Goal: Information Seeking & Learning: Learn about a topic

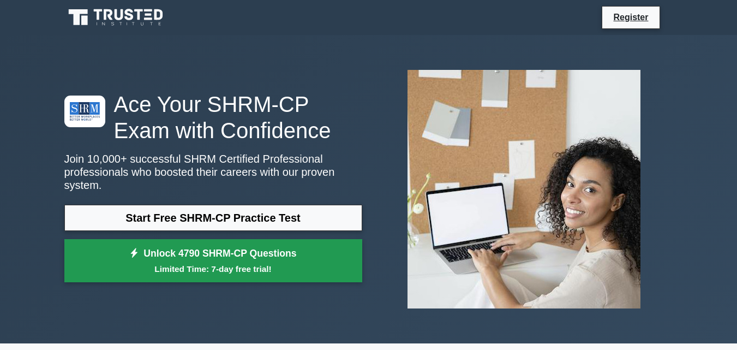
click at [200, 253] on link "Unlock 4790 SHRM-CP Questions Limited Time: 7-day free trial!" at bounding box center [213, 261] width 298 height 44
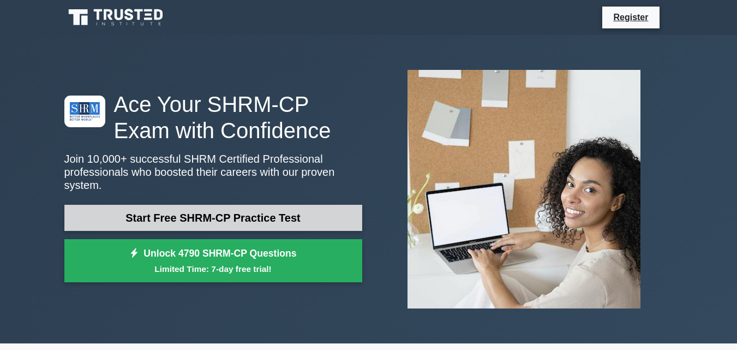
click at [166, 208] on link "Start Free SHRM-CP Practice Test" at bounding box center [213, 218] width 298 height 26
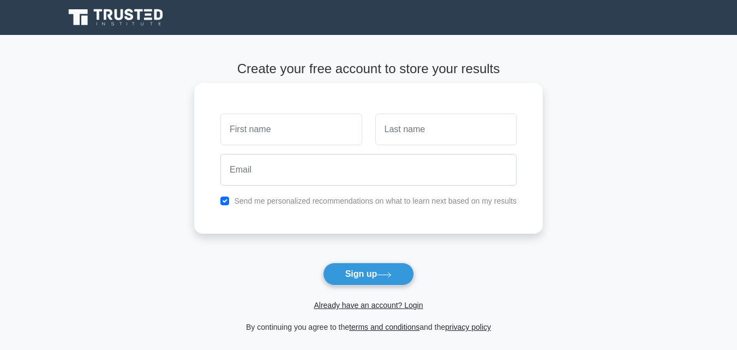
click at [265, 124] on input "text" at bounding box center [290, 130] width 141 height 32
type input "Oscar"
click at [386, 137] on input "text" at bounding box center [445, 130] width 141 height 32
type input "Goodluck"
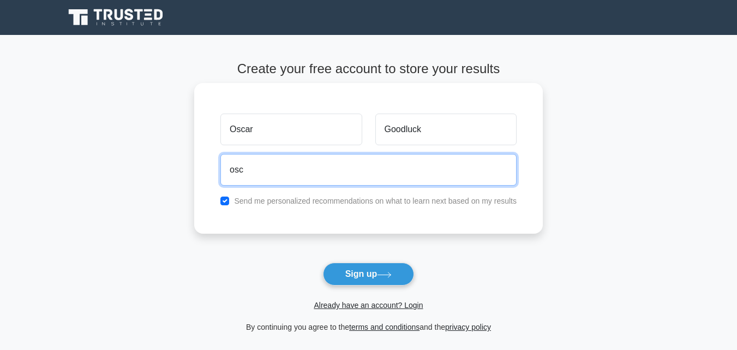
type input "[EMAIL_ADDRESS][DOMAIN_NAME]"
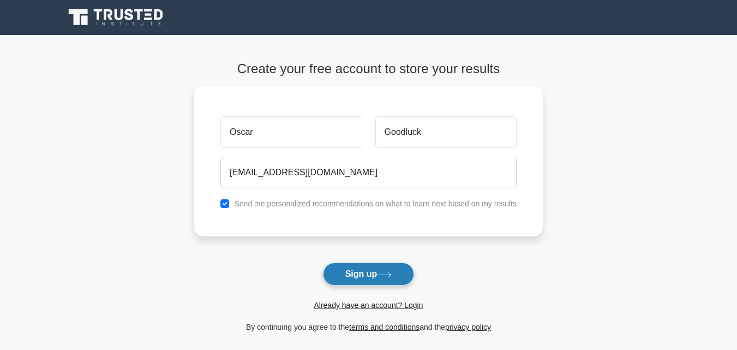
click at [351, 275] on button "Sign up" at bounding box center [369, 273] width 92 height 23
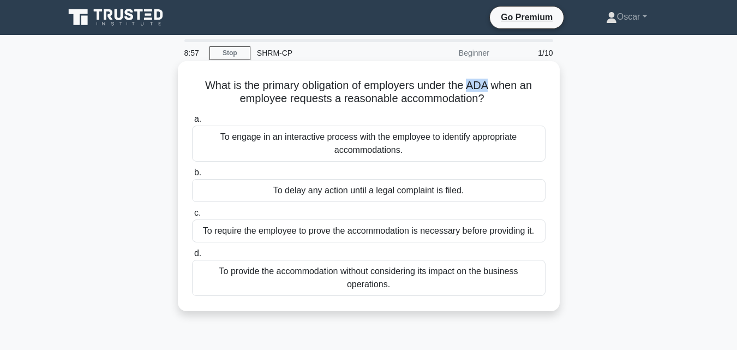
drag, startPoint x: 495, startPoint y: 83, endPoint x: 471, endPoint y: 82, distance: 23.5
click at [471, 82] on h5 "What is the primary obligation of employers under the ADA when an employee requ…" at bounding box center [369, 92] width 356 height 27
copy h5 "ADA"
click at [331, 143] on div "To engage in an interactive process with the employee to identify appropriate a…" at bounding box center [369, 144] width 354 height 36
click at [192, 123] on input "a. To engage in an interactive process with the employee to identify appropriat…" at bounding box center [192, 119] width 0 height 7
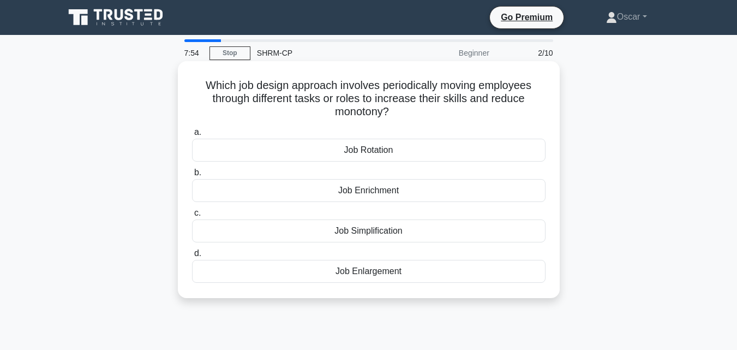
click at [330, 149] on div "Job Rotation" at bounding box center [369, 150] width 354 height 23
click at [192, 136] on input "a. Job Rotation" at bounding box center [192, 132] width 0 height 7
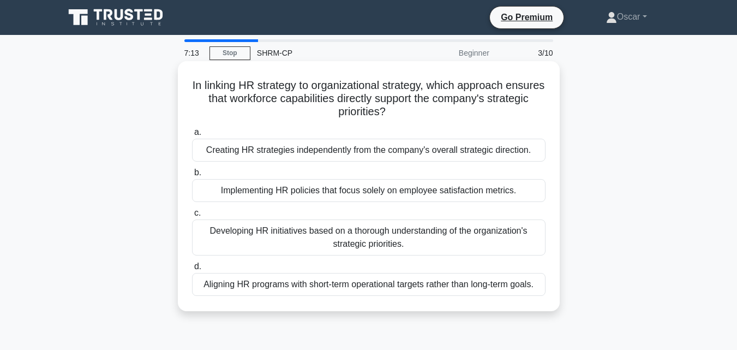
click at [365, 232] on div "Developing HR initiatives based on a thorough understanding of the organization…" at bounding box center [369, 237] width 354 height 36
click at [192, 217] on input "c. Developing HR initiatives based on a thorough understanding of the organizat…" at bounding box center [192, 213] width 0 height 7
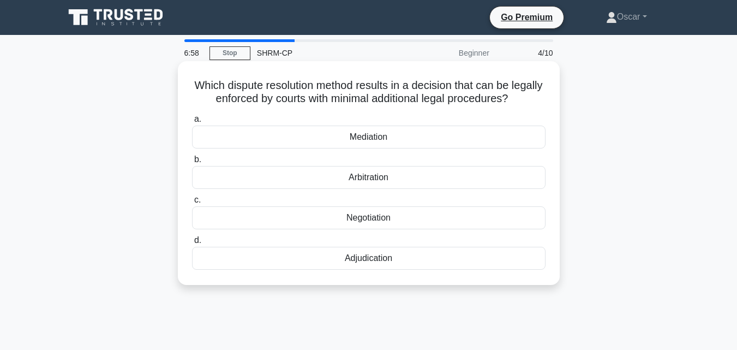
click at [354, 136] on div "Mediation" at bounding box center [369, 137] width 354 height 23
click at [192, 123] on input "a. Mediation" at bounding box center [192, 119] width 0 height 7
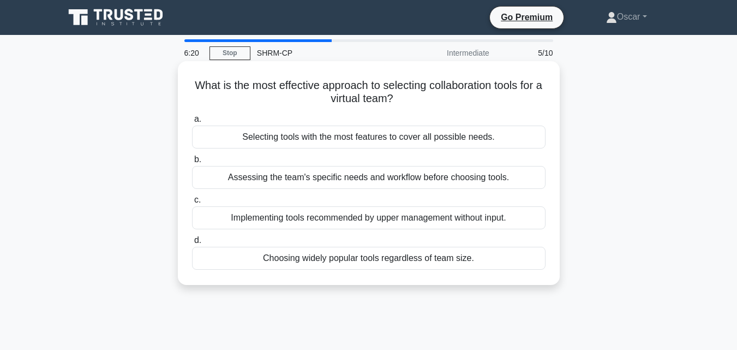
click at [305, 182] on div "Assessing the team's specific needs and workflow before choosing tools." at bounding box center [369, 177] width 354 height 23
click at [192, 163] on input "b. Assessing the team's specific needs and workflow before choosing tools." at bounding box center [192, 159] width 0 height 7
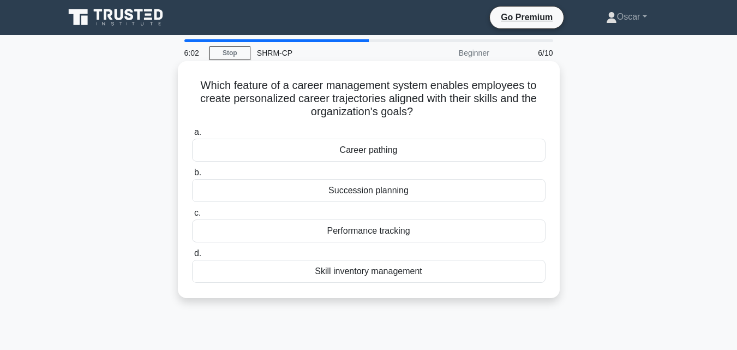
click at [320, 157] on div "Career pathing" at bounding box center [369, 150] width 354 height 23
click at [192, 136] on input "a. Career pathing" at bounding box center [192, 132] width 0 height 7
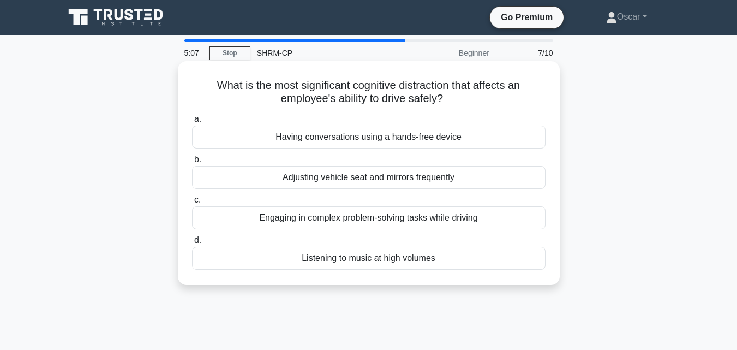
click at [325, 218] on div "Engaging in complex problem-solving tasks while driving" at bounding box center [369, 217] width 354 height 23
click at [192, 204] on input "c. Engaging in complex problem-solving tasks while driving" at bounding box center [192, 199] width 0 height 7
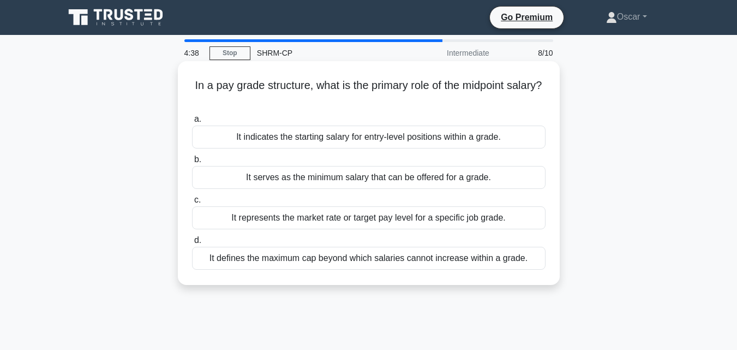
click at [331, 177] on div "It serves as the minimum salary that can be offered for a grade." at bounding box center [369, 177] width 354 height 23
click at [192, 163] on input "b. It serves as the minimum salary that can be offered for a grade." at bounding box center [192, 159] width 0 height 7
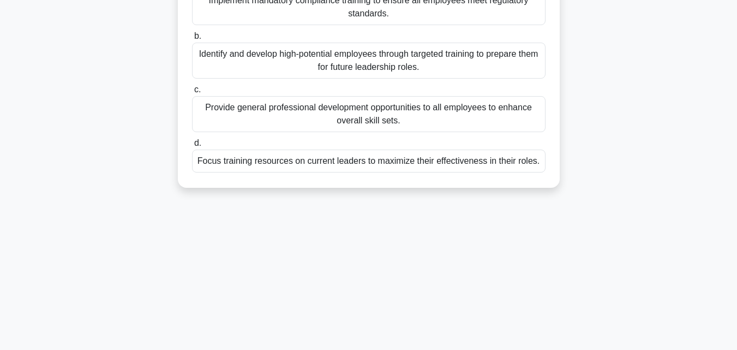
scroll to position [164, 0]
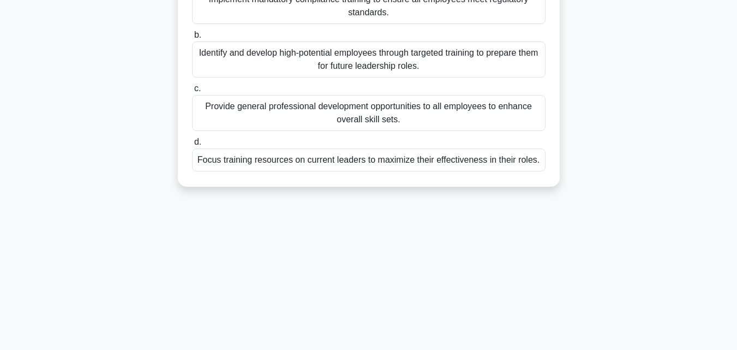
click at [356, 58] on div "Identify and develop high-potential employees through targeted training to prep…" at bounding box center [369, 59] width 354 height 36
click at [192, 39] on input "b. Identify and develop high-potential employees through targeted training to p…" at bounding box center [192, 35] width 0 height 7
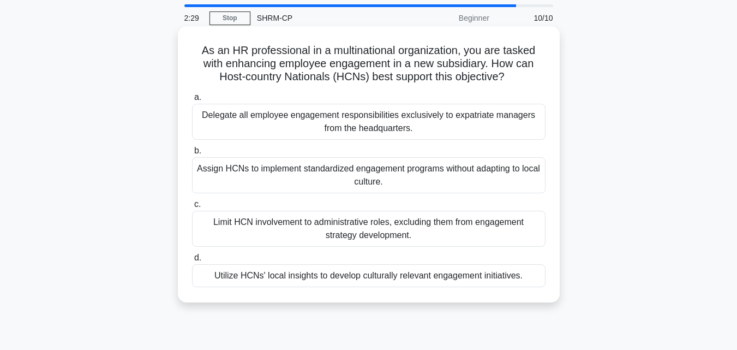
scroll to position [55, 0]
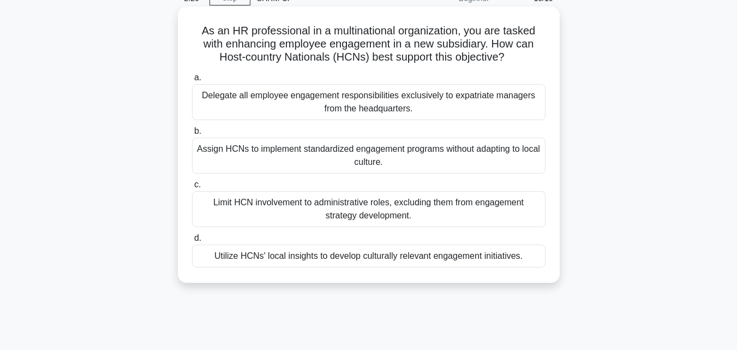
click at [362, 159] on div "Assign HCNs to implement standardized engagement programs without adapting to l…" at bounding box center [369, 156] width 354 height 36
click at [192, 135] on input "b. Assign HCNs to implement standardized engagement programs without adapting t…" at bounding box center [192, 131] width 0 height 7
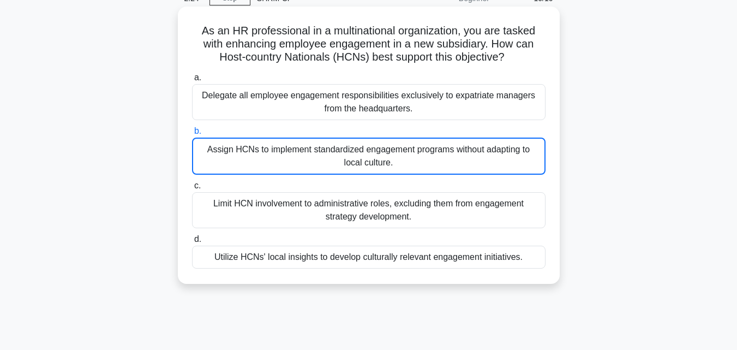
scroll to position [0, 0]
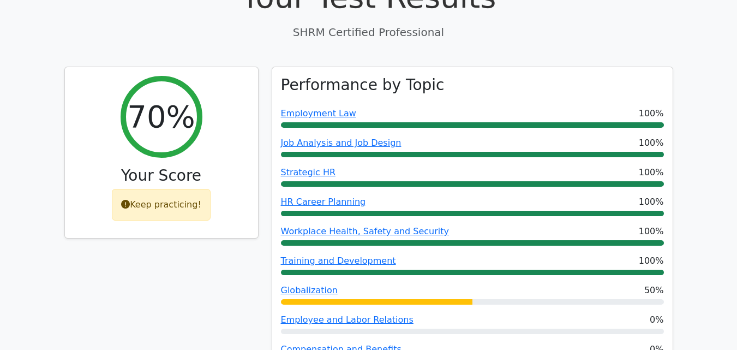
scroll to position [382, 0]
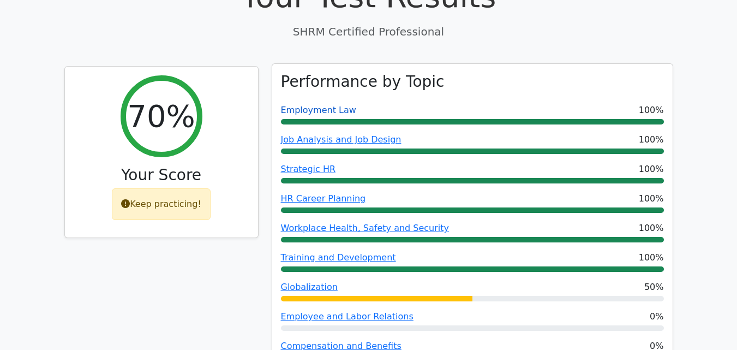
click at [316, 105] on link "Employment Law" at bounding box center [318, 110] width 75 height 10
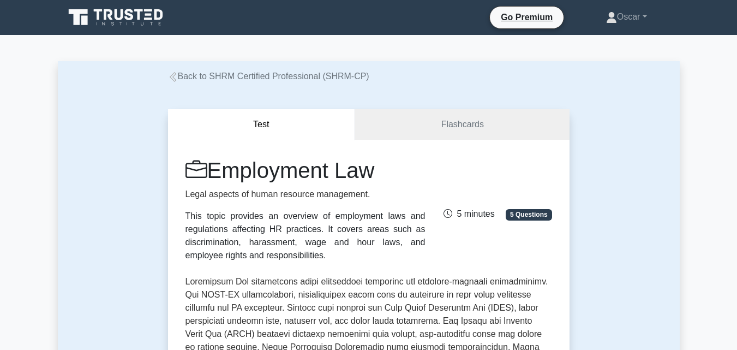
click at [175, 76] on icon at bounding box center [172, 77] width 7 height 10
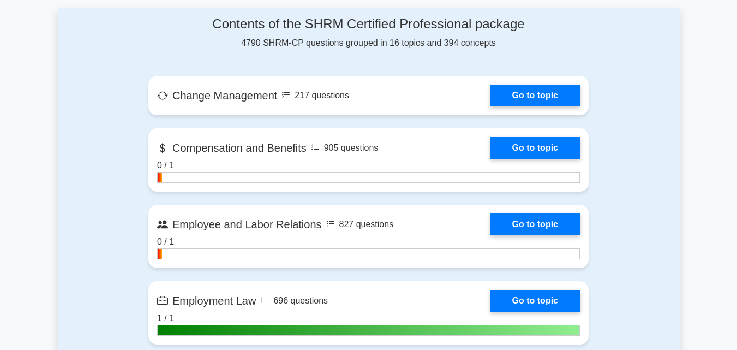
scroll to position [709, 0]
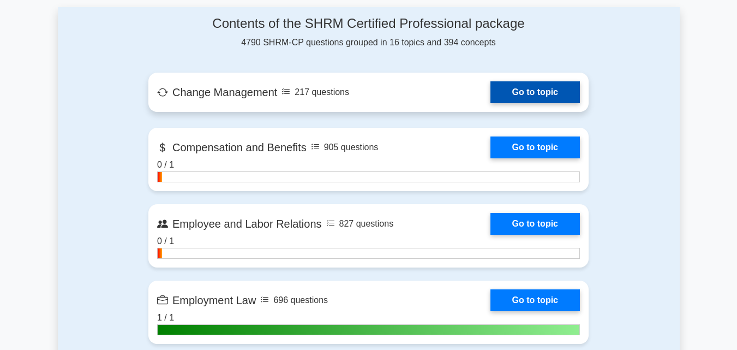
click at [544, 89] on link "Go to topic" at bounding box center [535, 92] width 89 height 22
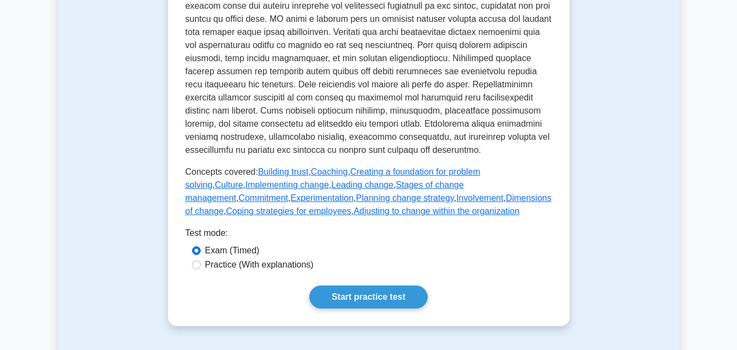
scroll to position [218, 0]
